Goal: Transaction & Acquisition: Purchase product/service

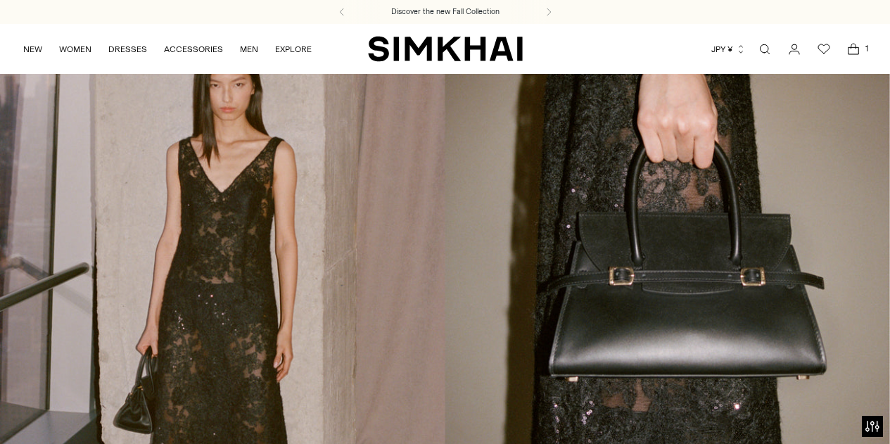
click at [853, 45] on icon "Open cart modal" at bounding box center [853, 49] width 20 height 14
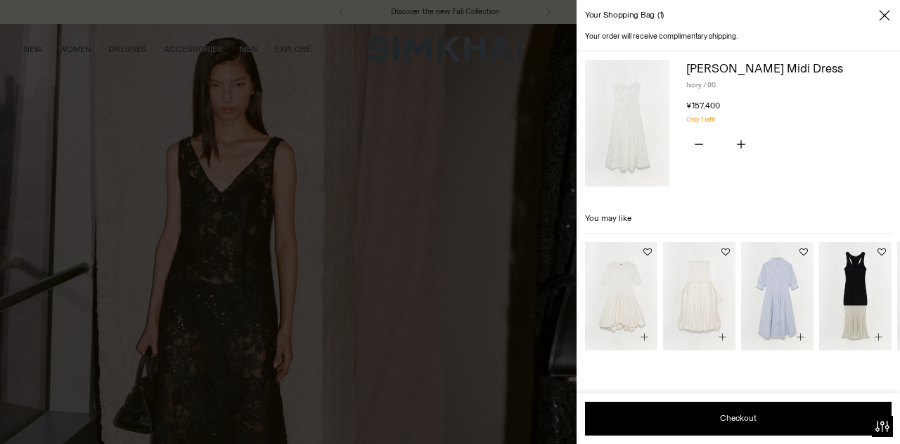
click at [628, 114] on img at bounding box center [627, 123] width 84 height 127
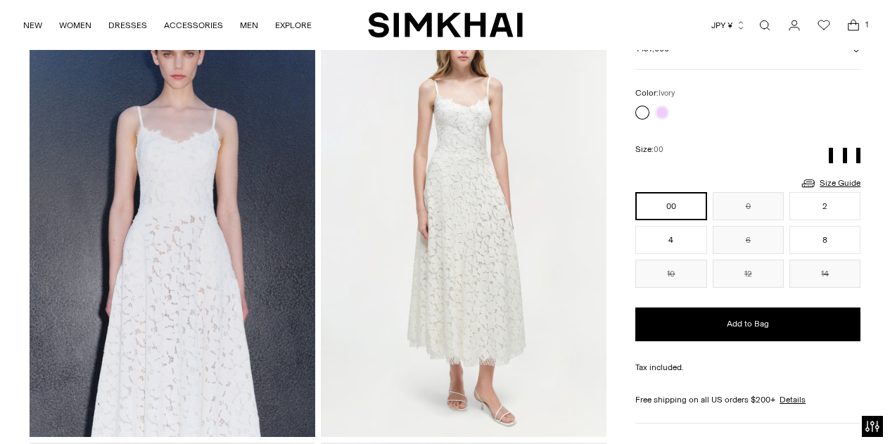
scroll to position [93, 0]
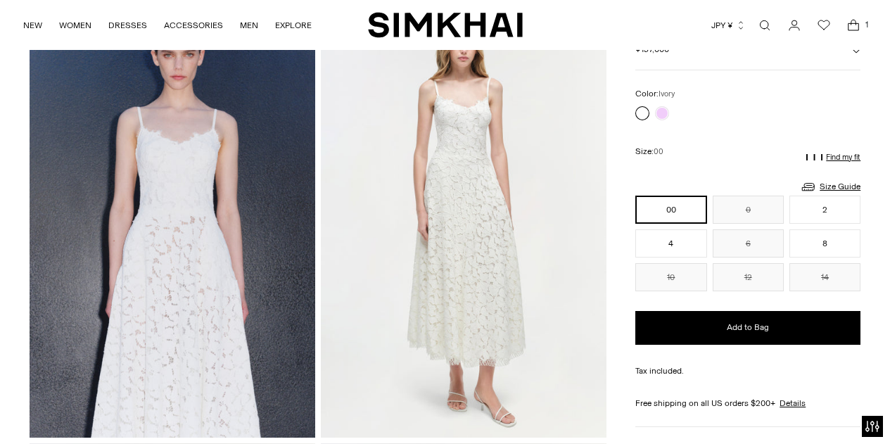
click at [783, 61] on div "[PERSON_NAME] Midi Dress Regular price ¥157,000 Unit price / per" at bounding box center [747, 47] width 225 height 46
